Goal: Find specific page/section: Find specific page/section

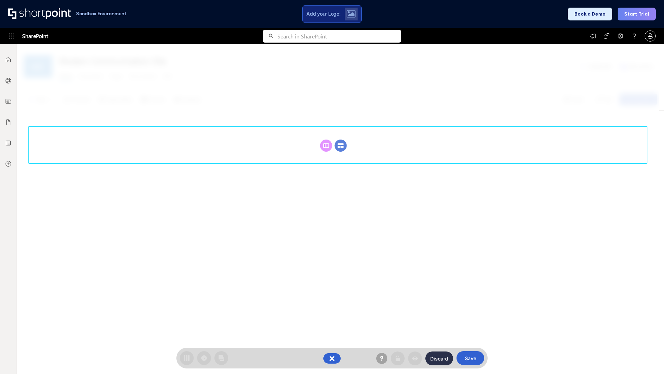
click at [341, 145] on circle at bounding box center [341, 145] width 12 height 12
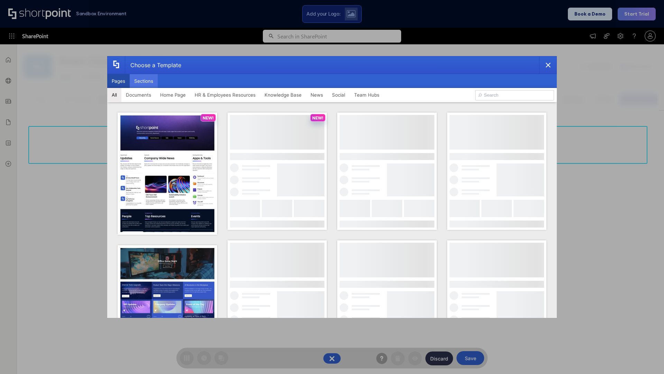
click at [144, 81] on button "Sections" at bounding box center [144, 81] width 28 height 14
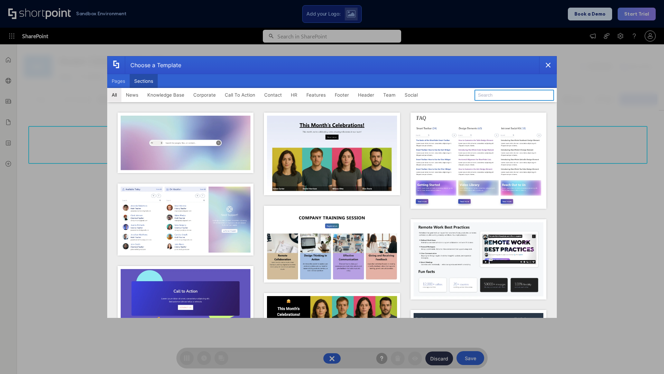
type input "Search"
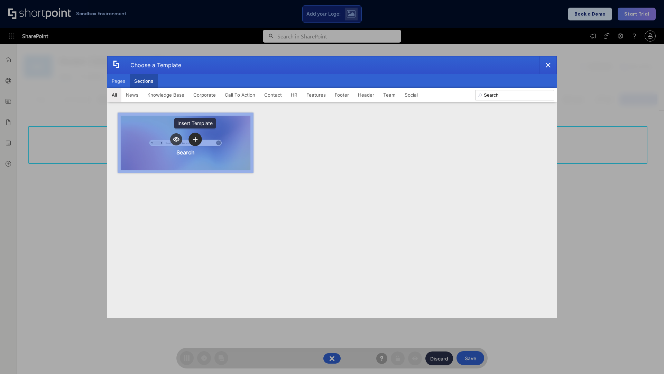
click at [195, 139] on icon "template selector" at bounding box center [195, 139] width 5 height 5
